Goal: Task Accomplishment & Management: Manage account settings

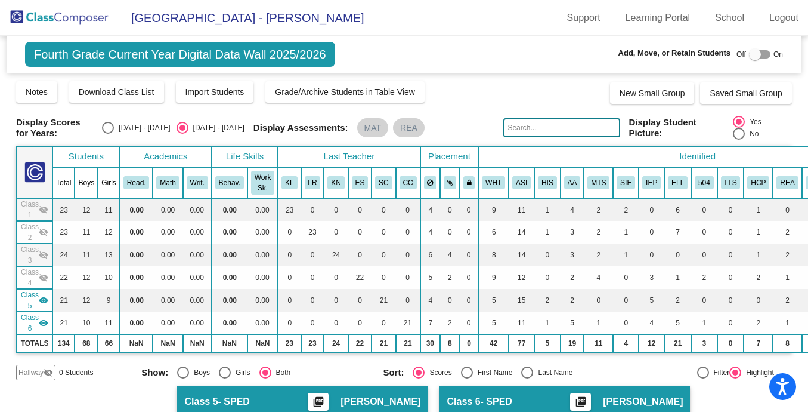
click at [51, 21] on img at bounding box center [59, 17] width 119 height 35
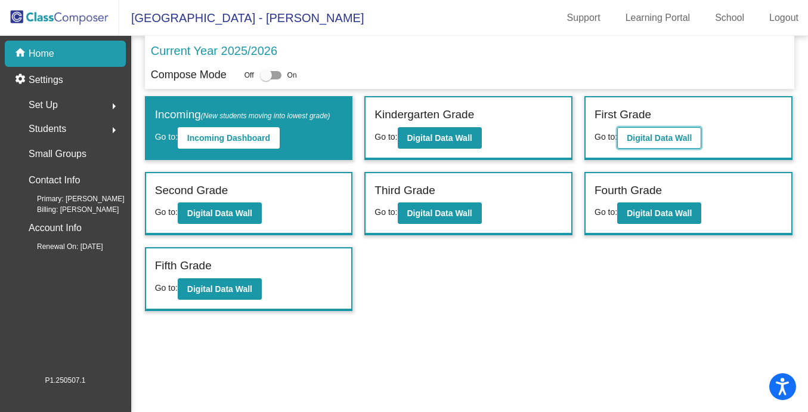
click at [689, 140] on b "Digital Data Wall" at bounding box center [659, 138] width 65 height 10
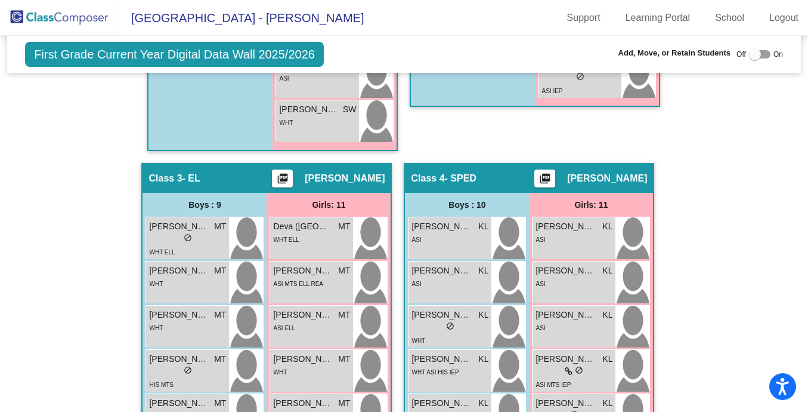
scroll to position [836, 0]
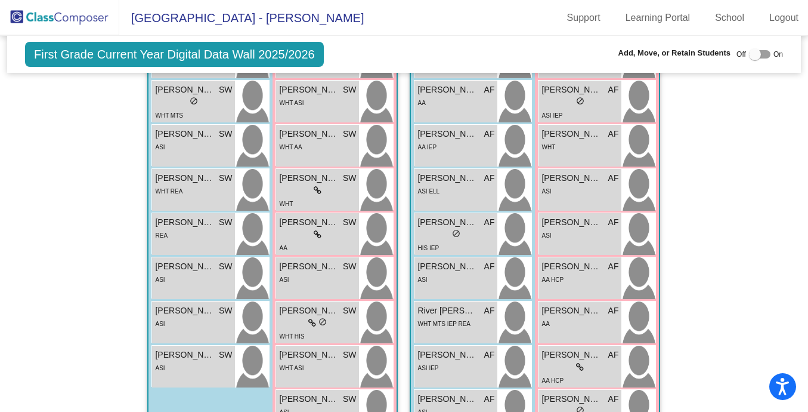
scroll to position [221, 0]
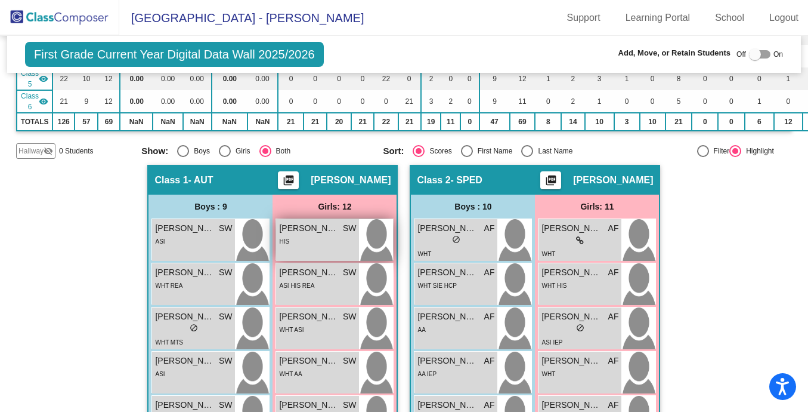
click at [329, 245] on div "HIS" at bounding box center [317, 240] width 77 height 13
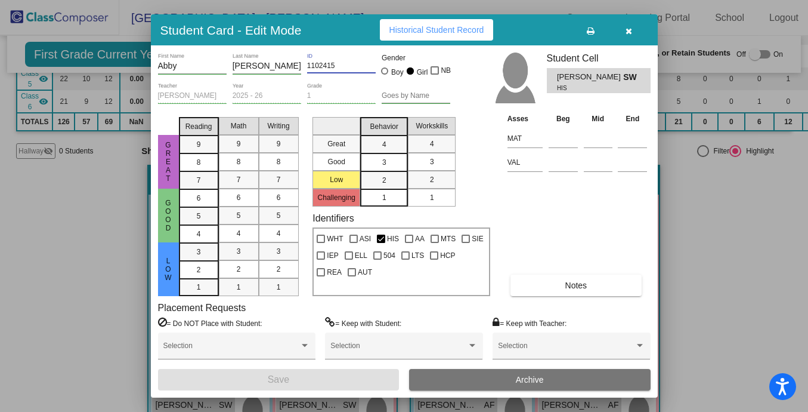
click at [321, 64] on input "1102415" at bounding box center [341, 66] width 69 height 8
click at [513, 383] on button "Archive" at bounding box center [530, 379] width 242 height 21
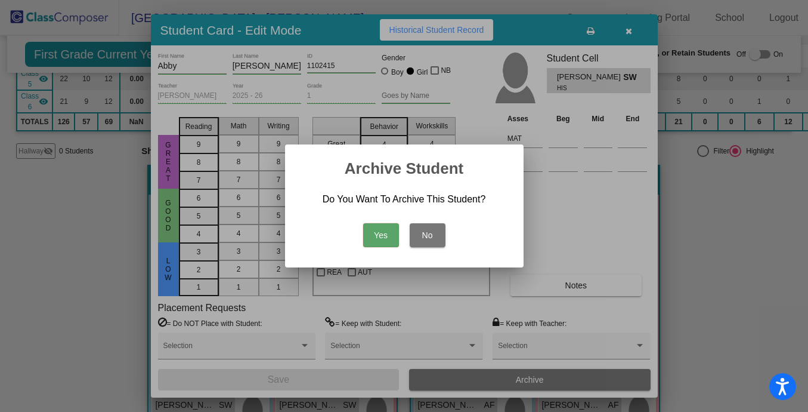
click at [375, 233] on button "Yes" at bounding box center [381, 235] width 36 height 24
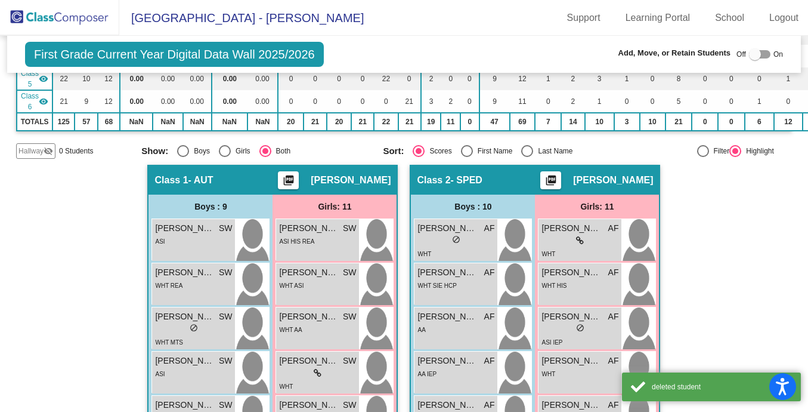
scroll to position [0, 0]
